Goal: Task Accomplishment & Management: Use online tool/utility

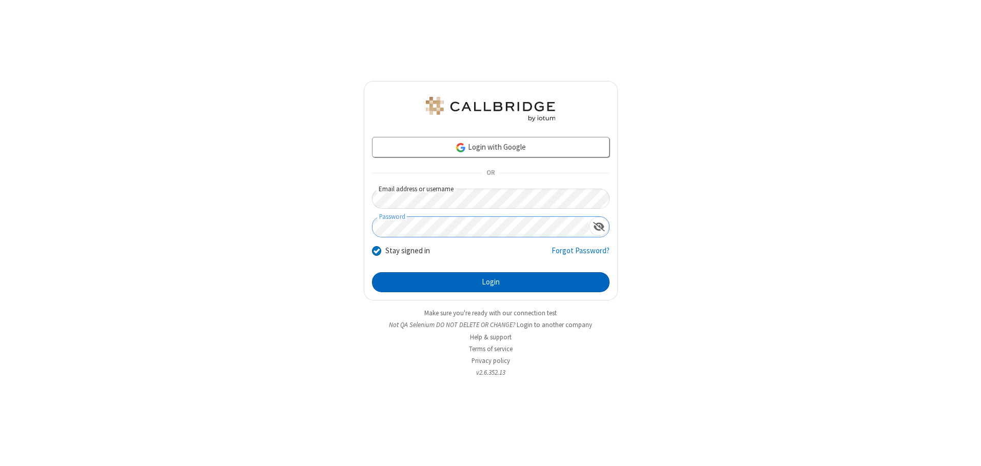
click at [490, 282] on button "Login" at bounding box center [490, 282] width 237 height 21
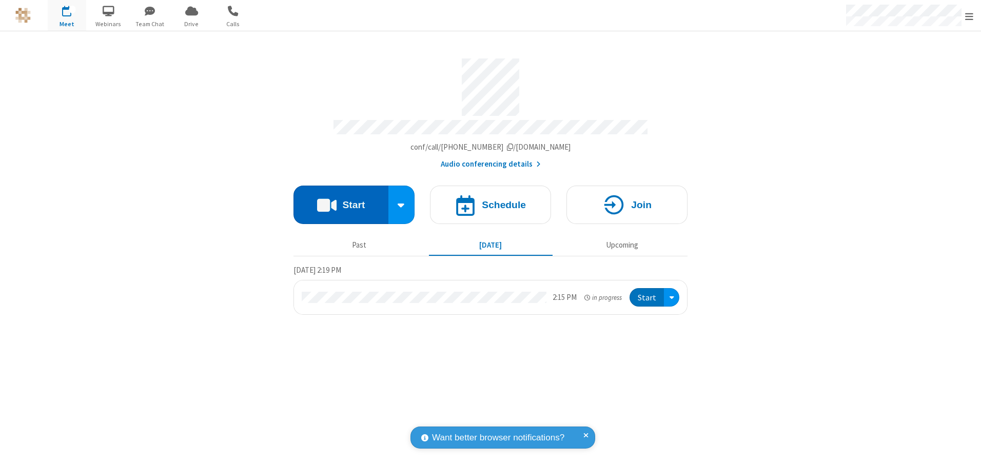
click at [341, 201] on button "Start" at bounding box center [340, 205] width 95 height 38
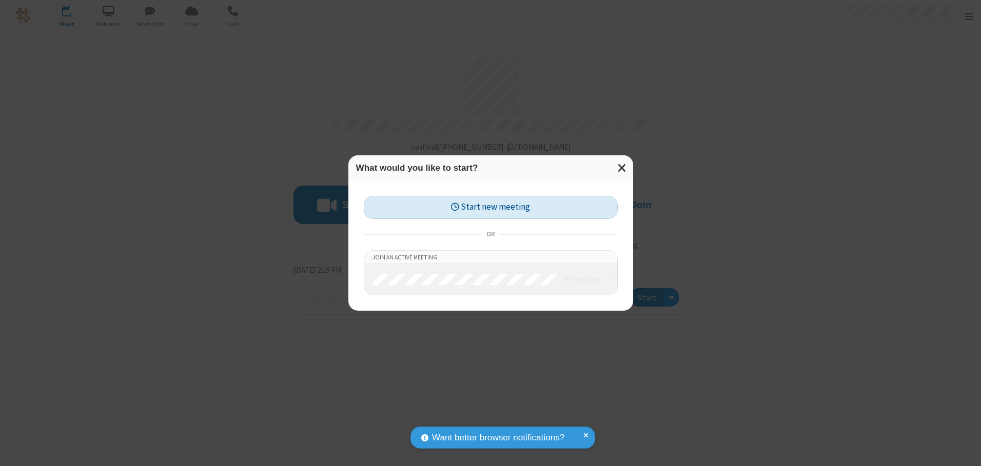
click at [490, 207] on button "Start new meeting" at bounding box center [491, 207] width 254 height 23
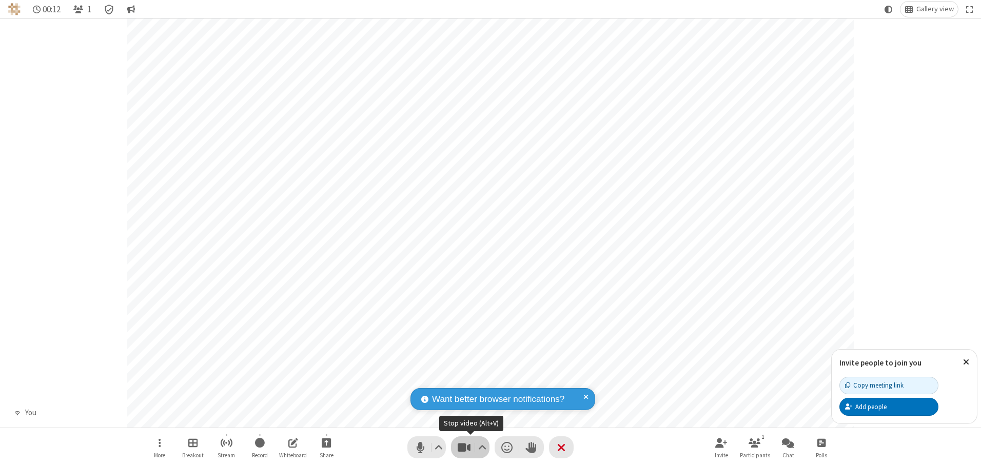
click at [464, 447] on span "Stop video (Alt+V)" at bounding box center [463, 447] width 15 height 15
click at [464, 447] on span "Start video (Alt+V)" at bounding box center [463, 447] width 15 height 15
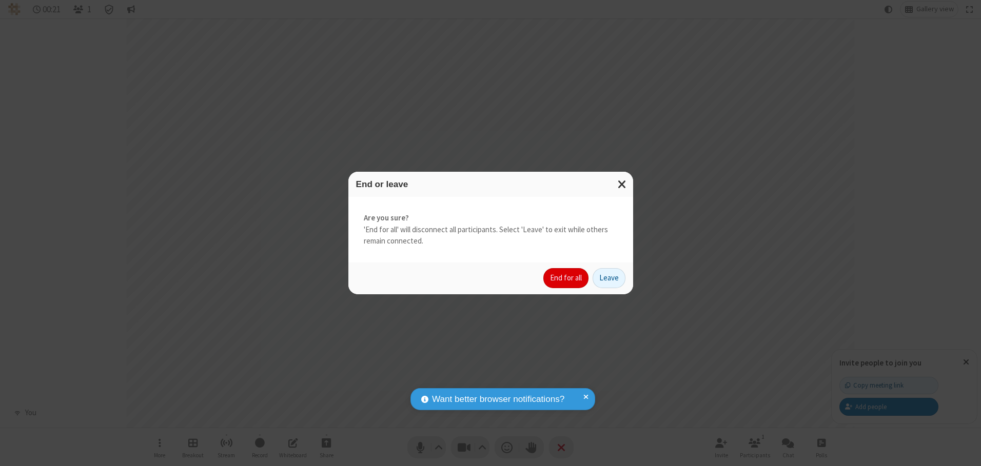
click at [566, 278] on button "End for all" at bounding box center [565, 278] width 45 height 21
